Goal: Task Accomplishment & Management: Check status

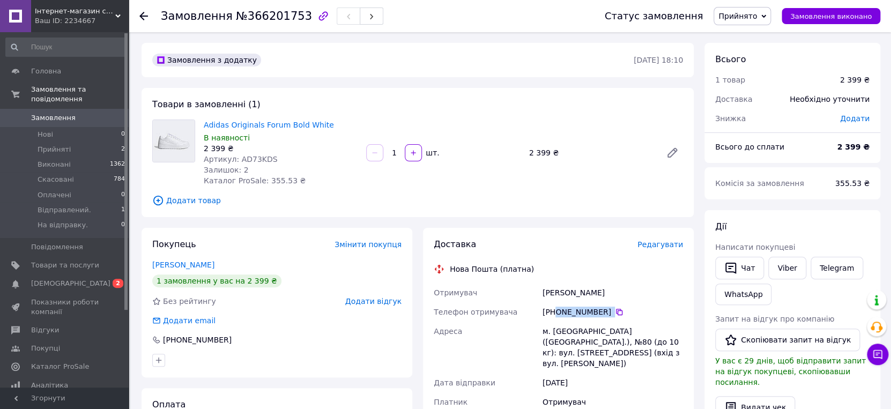
click at [318, 15] on icon "button" at bounding box center [322, 15] width 9 height 9
drag, startPoint x: 308, startPoint y: 372, endPoint x: 288, endPoint y: 299, distance: 75.4
click at [309, 369] on div at bounding box center [277, 360] width 254 height 17
click at [139, 13] on div "Замовлення №366201753 Статус замовлення Прийнято Виконано Скасовано Оплачено Ві…" at bounding box center [510, 16] width 762 height 32
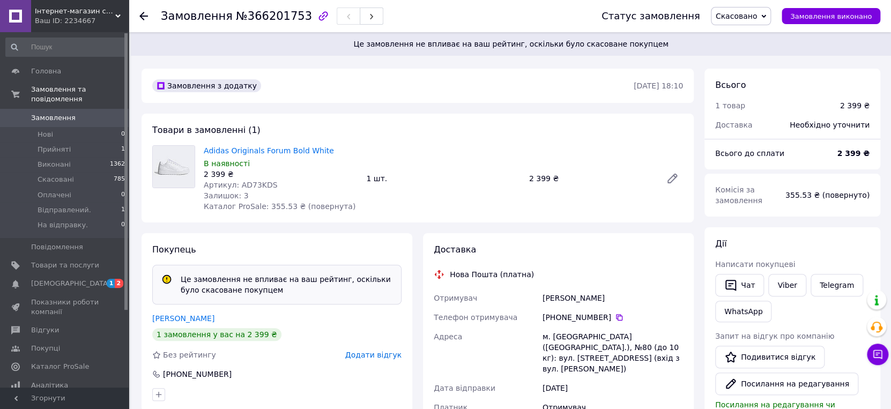
click at [153, 8] on div at bounding box center [149, 16] width 21 height 32
click at [145, 14] on icon at bounding box center [143, 16] width 9 height 9
